Goal: Information Seeking & Learning: Learn about a topic

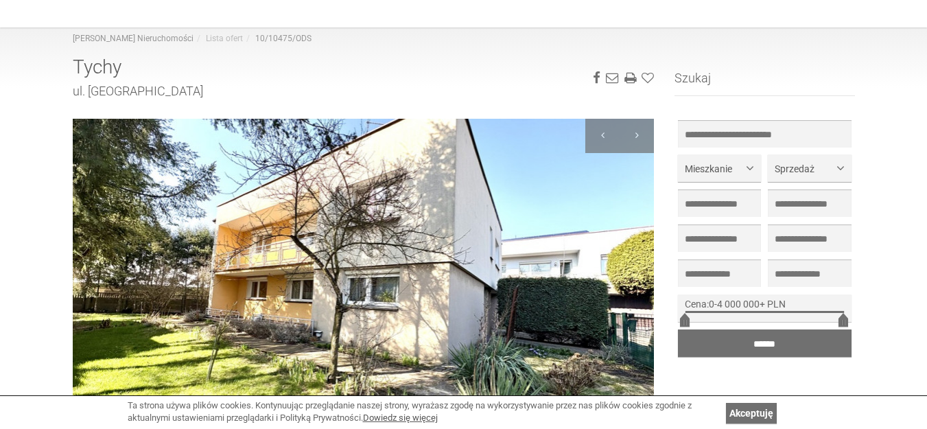
scroll to position [137, 0]
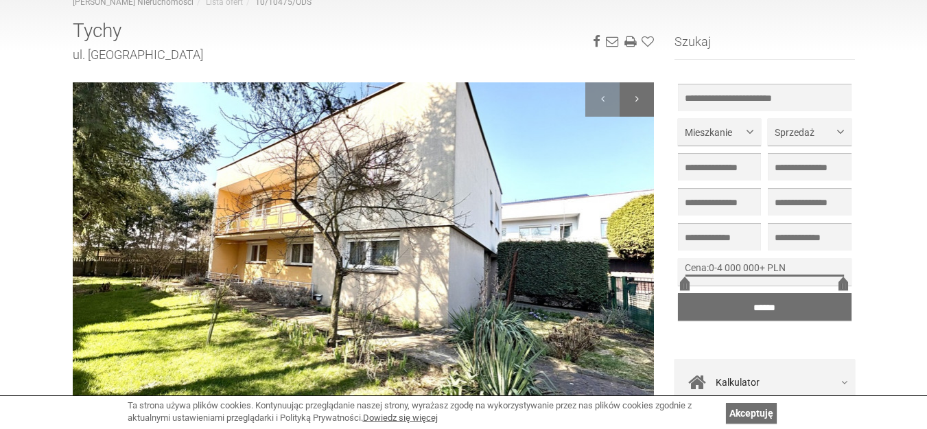
click at [642, 94] on div at bounding box center [637, 99] width 34 height 34
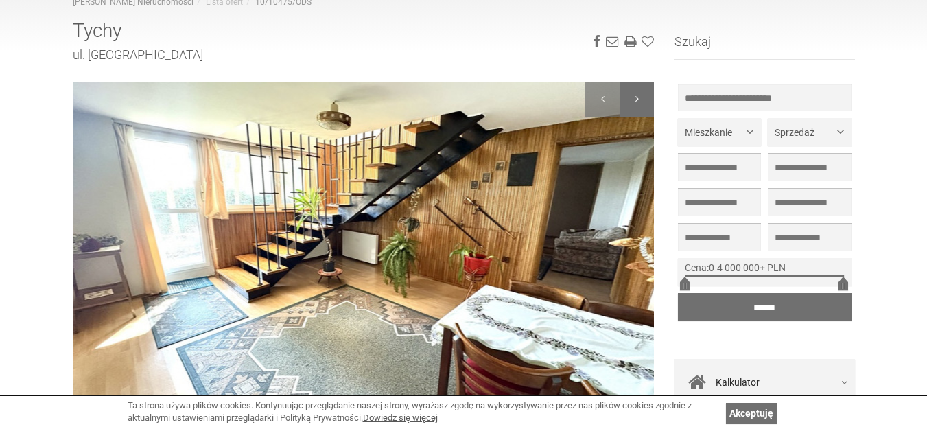
click at [642, 94] on div at bounding box center [637, 99] width 34 height 34
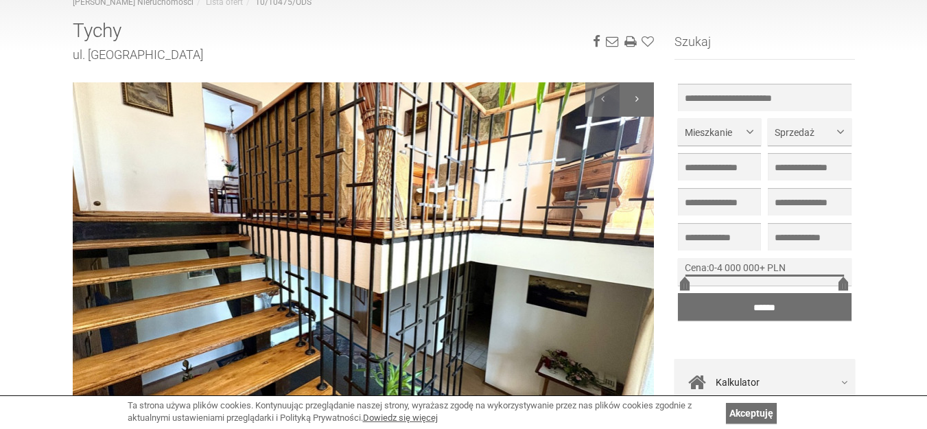
click at [642, 94] on div at bounding box center [637, 99] width 34 height 34
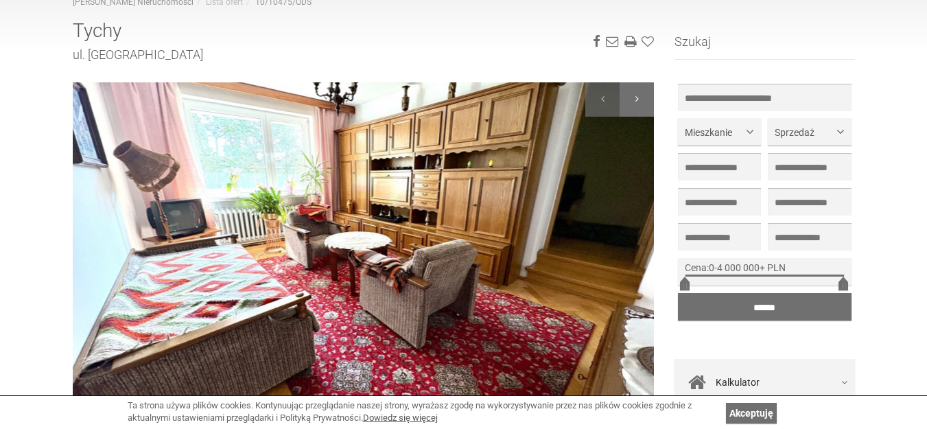
click at [642, 94] on div at bounding box center [637, 99] width 34 height 34
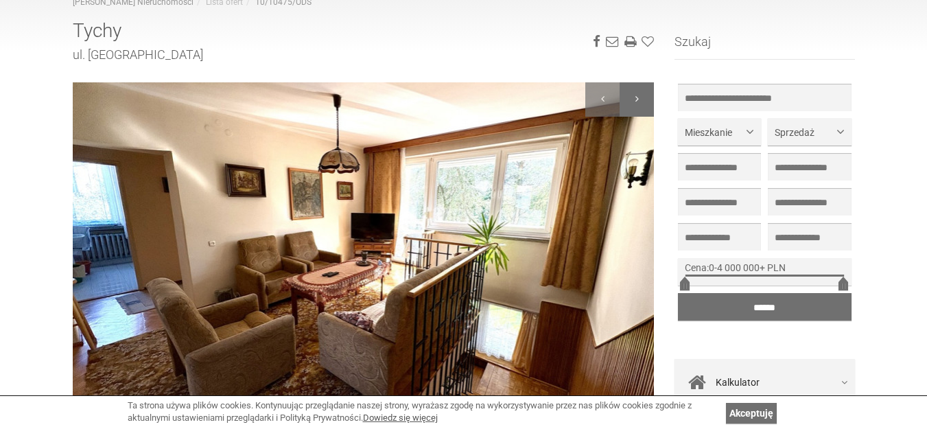
click at [642, 94] on div at bounding box center [637, 99] width 34 height 34
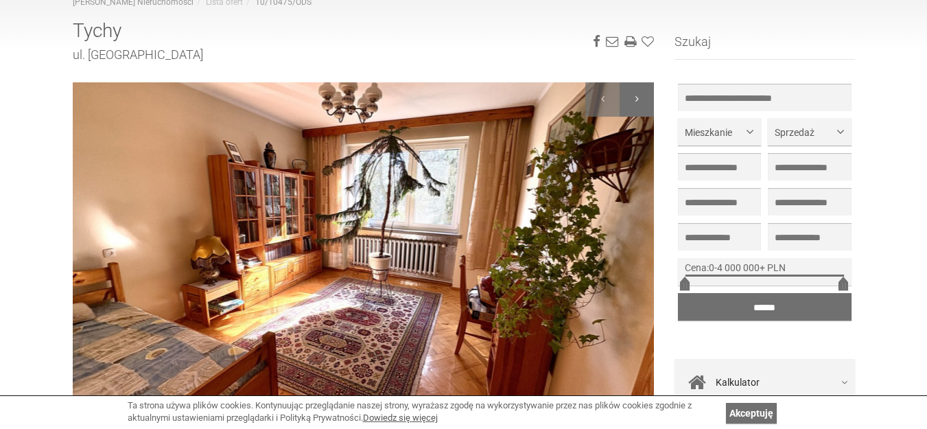
click at [642, 94] on div at bounding box center [637, 99] width 34 height 34
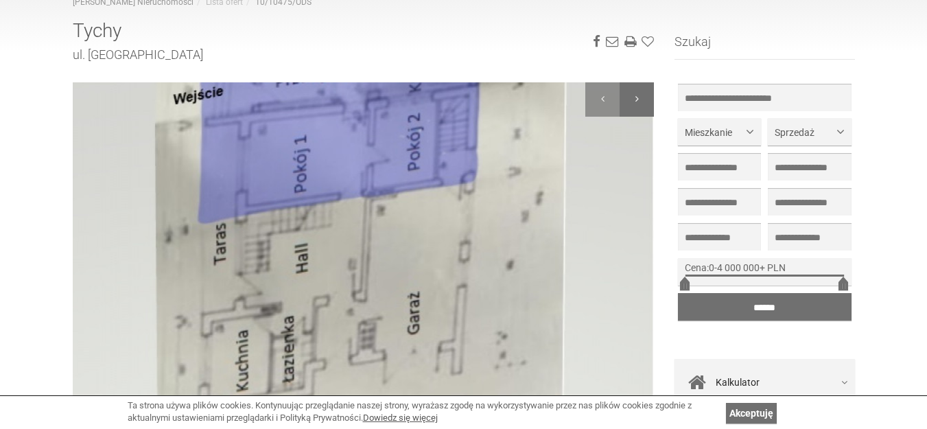
click at [642, 94] on div at bounding box center [637, 99] width 34 height 34
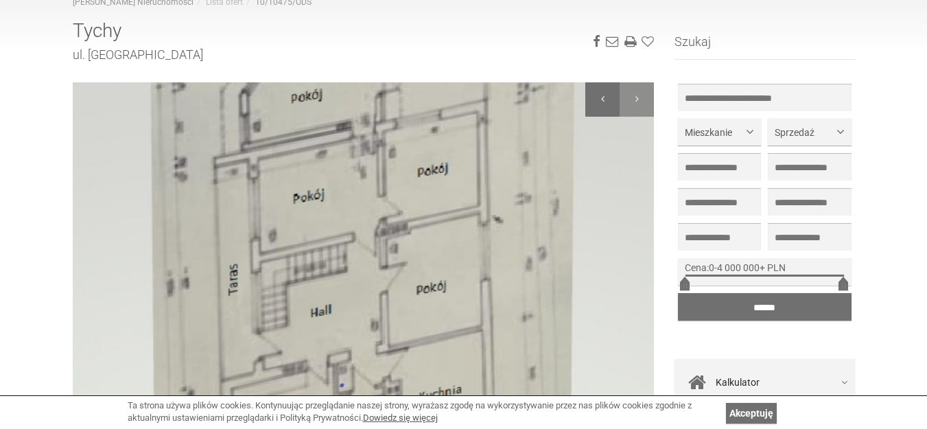
click at [594, 95] on div at bounding box center [602, 99] width 34 height 34
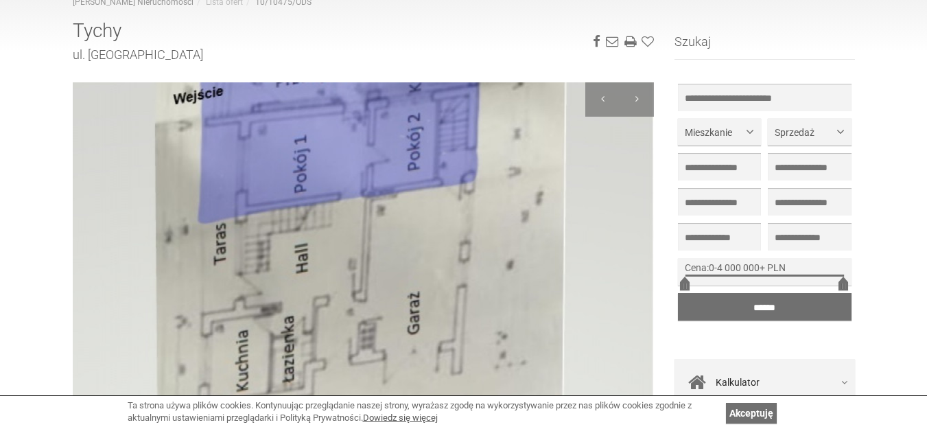
click at [470, 222] on img at bounding box center [364, 246] width 582 height 329
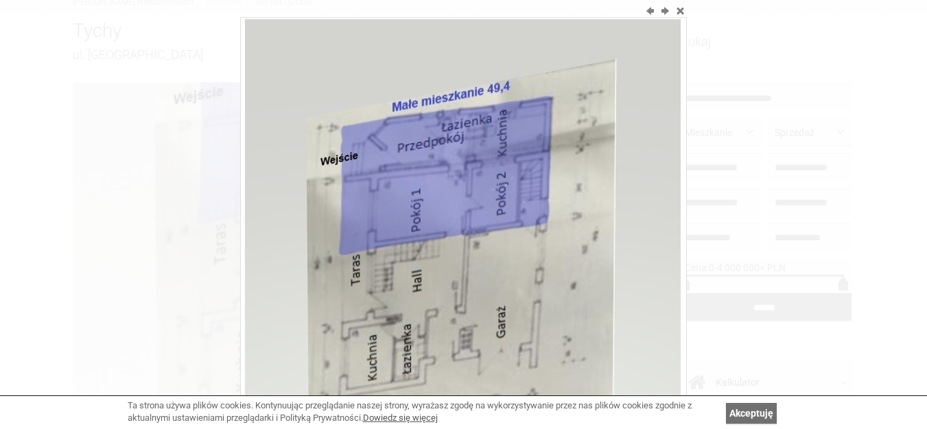
scroll to position [0, 0]
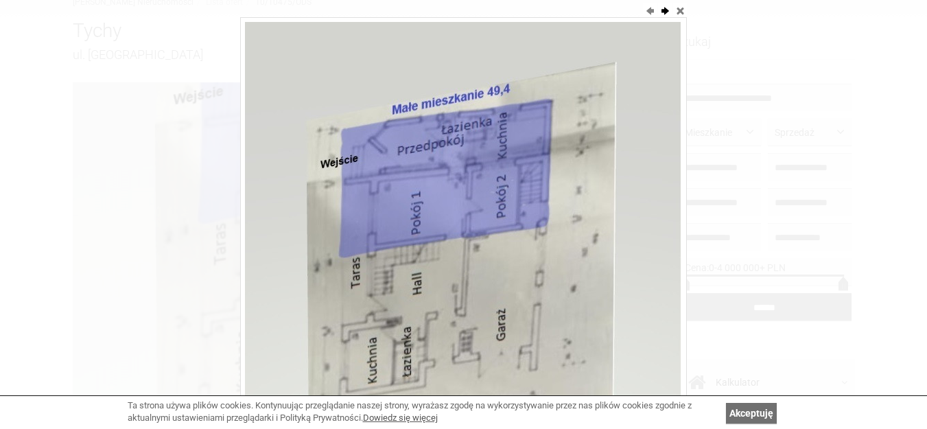
click at [664, 7] on button "next" at bounding box center [665, 10] width 14 height 14
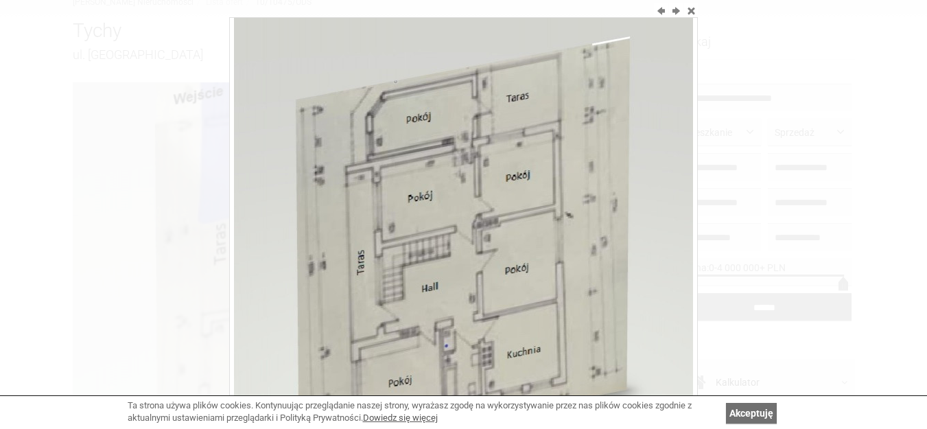
scroll to position [69, 0]
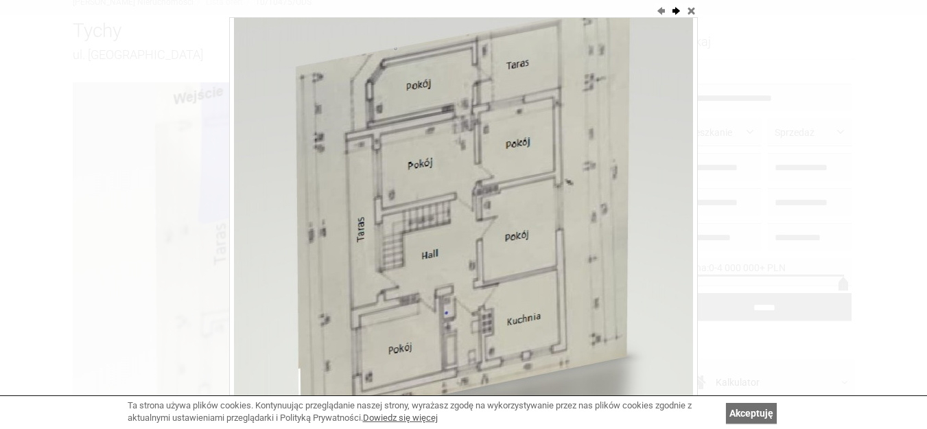
click at [678, 10] on button "next" at bounding box center [676, 10] width 14 height 14
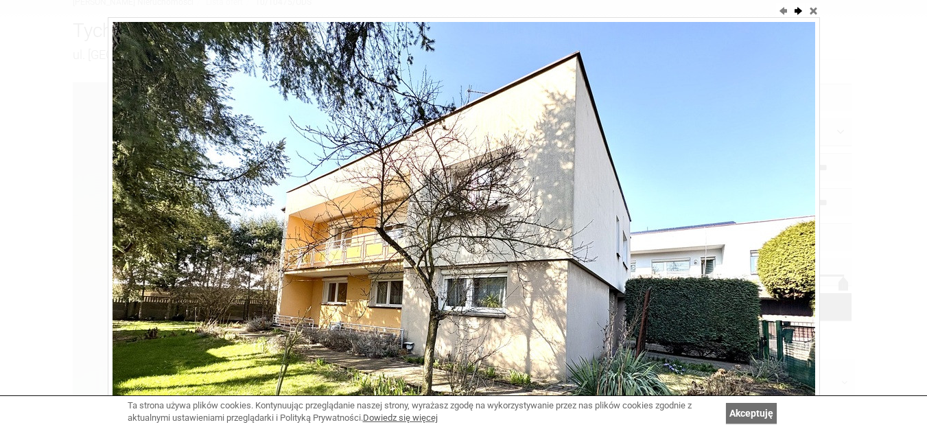
click at [793, 7] on button "next" at bounding box center [798, 10] width 14 height 14
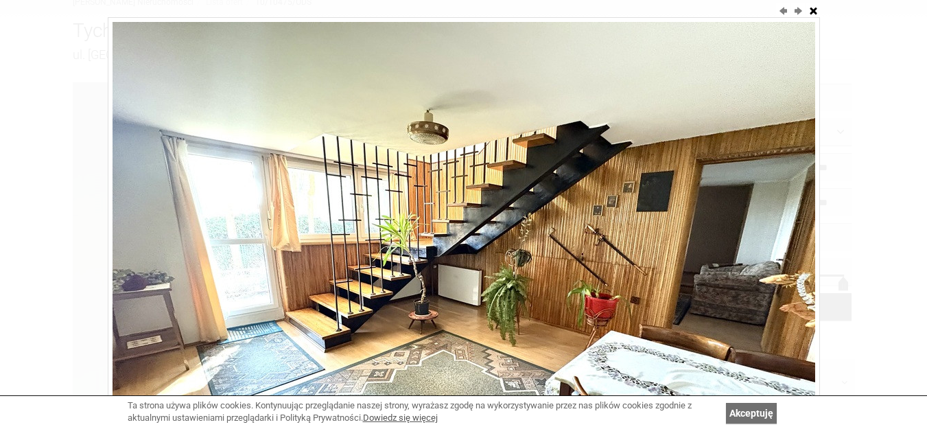
click at [813, 9] on button "close" at bounding box center [813, 10] width 14 height 14
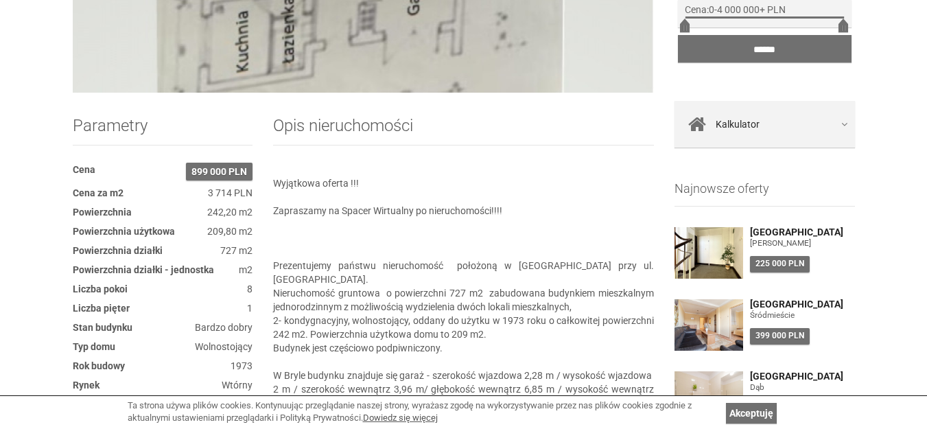
scroll to position [480, 0]
